Goal: Check status

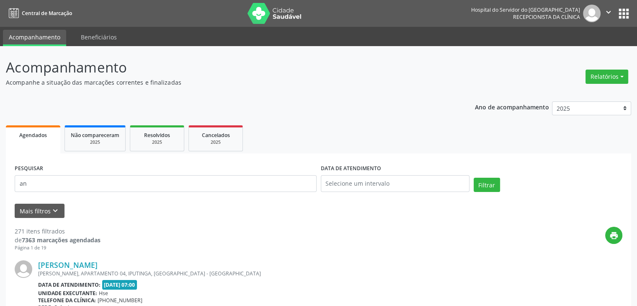
type input "a"
drag, startPoint x: 152, startPoint y: 186, endPoint x: 23, endPoint y: 191, distance: 128.2
click at [23, 191] on input "an" at bounding box center [166, 183] width 302 height 17
type input "a"
type input "12853780406"
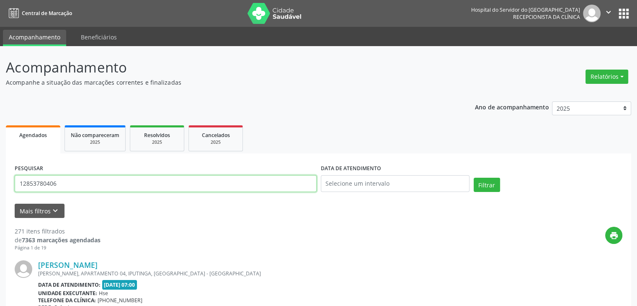
click at [474, 178] on button "Filtrar" at bounding box center [487, 185] width 26 height 14
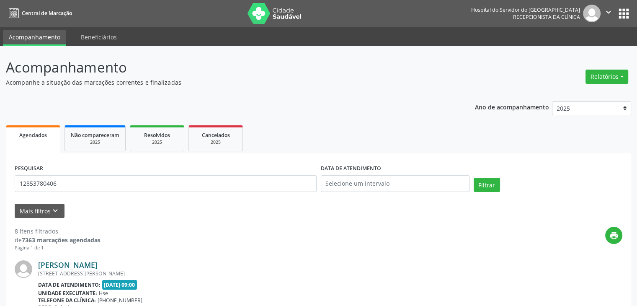
click at [76, 265] on link "[PERSON_NAME]" at bounding box center [67, 264] width 59 height 9
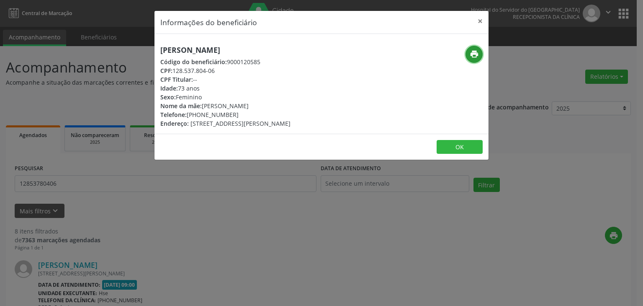
click at [480, 51] on button "print" at bounding box center [474, 54] width 17 height 17
drag, startPoint x: 199, startPoint y: 115, endPoint x: 235, endPoint y: 115, distance: 35.6
click at [235, 115] on div "Telefone: [PHONE_NUMBER]" at bounding box center [225, 114] width 130 height 9
copy div "99426-5081"
